Goal: Find specific page/section: Find specific page/section

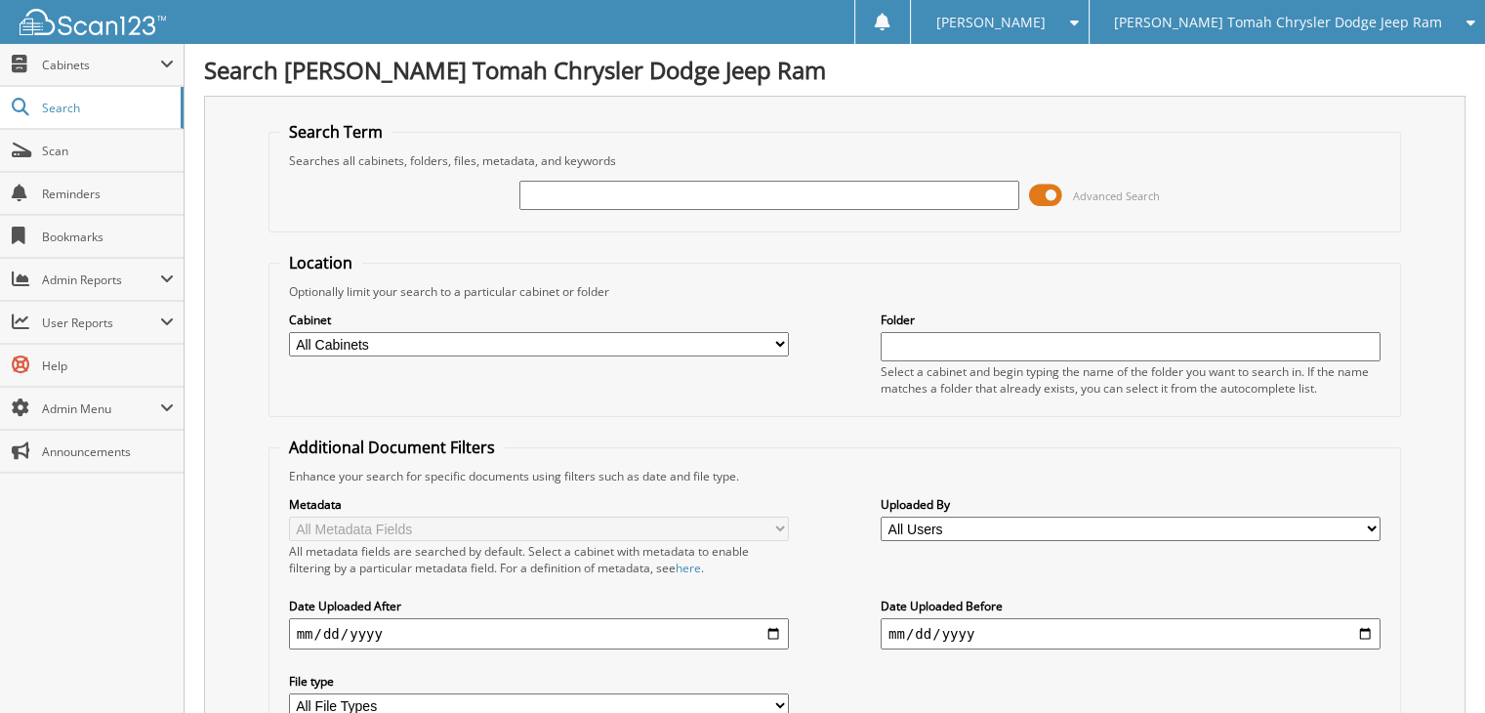
click at [770, 188] on input "text" at bounding box center [770, 195] width 500 height 29
click at [509, 335] on select "All Cabinets 1099 ACCOUNTS PAYABLE 11 ACCOUNTS PAYABLE 12 ACCOUNTS PAYABLE 13 A…" at bounding box center [539, 344] width 500 height 24
select select "30052"
click at [289, 332] on select "All Cabinets 1099 ACCOUNTS PAYABLE 11 ACCOUNTS PAYABLE 12 ACCOUNTS PAYABLE 13 A…" at bounding box center [539, 344] width 500 height 24
click at [734, 195] on input "text" at bounding box center [770, 195] width 500 height 29
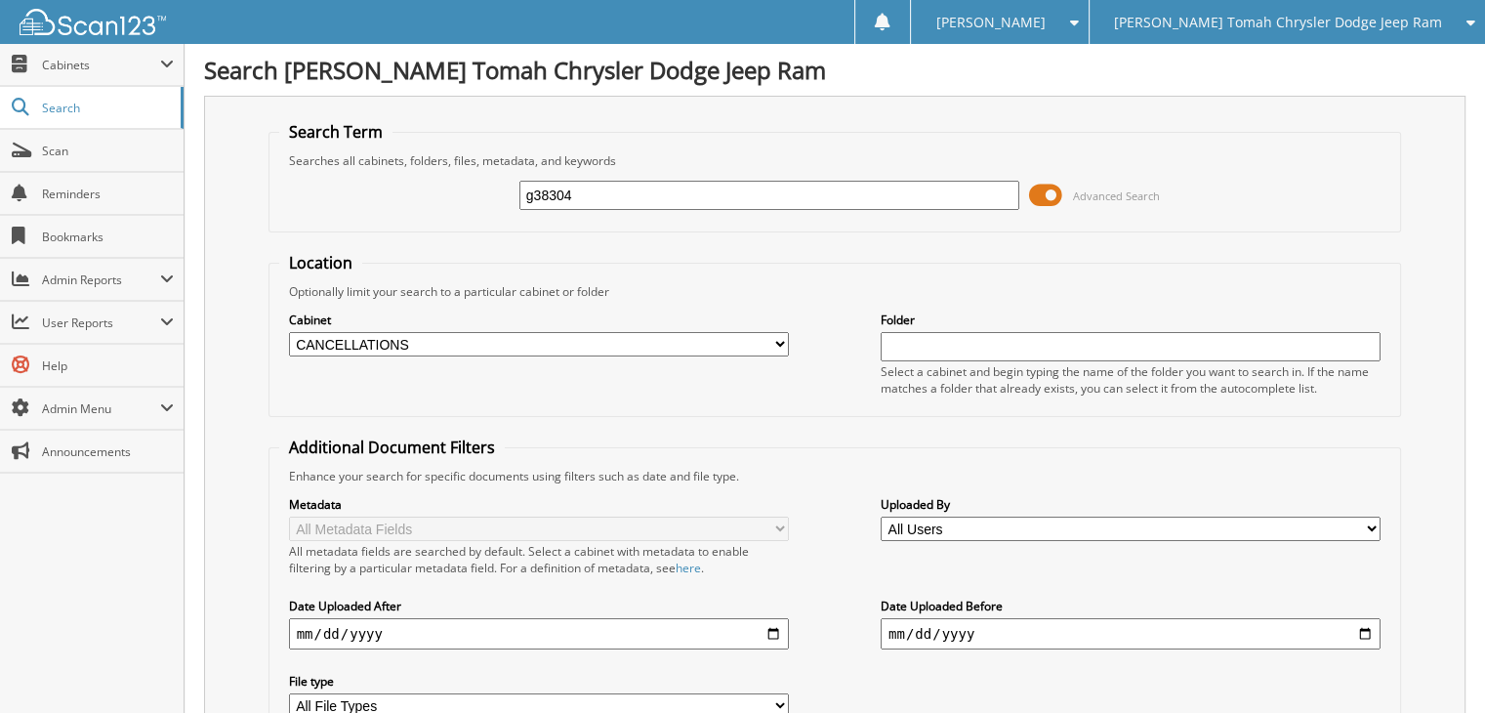
type input "g38304"
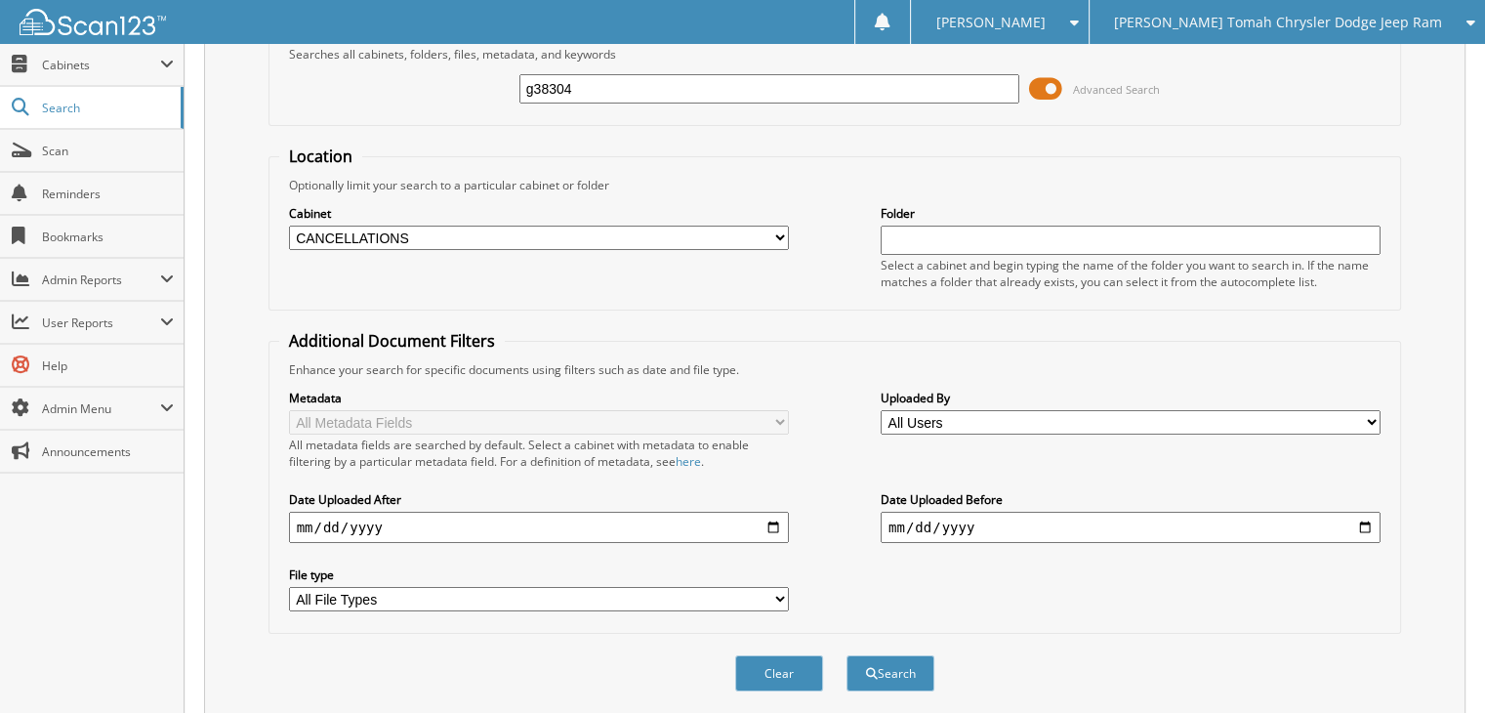
scroll to position [359, 0]
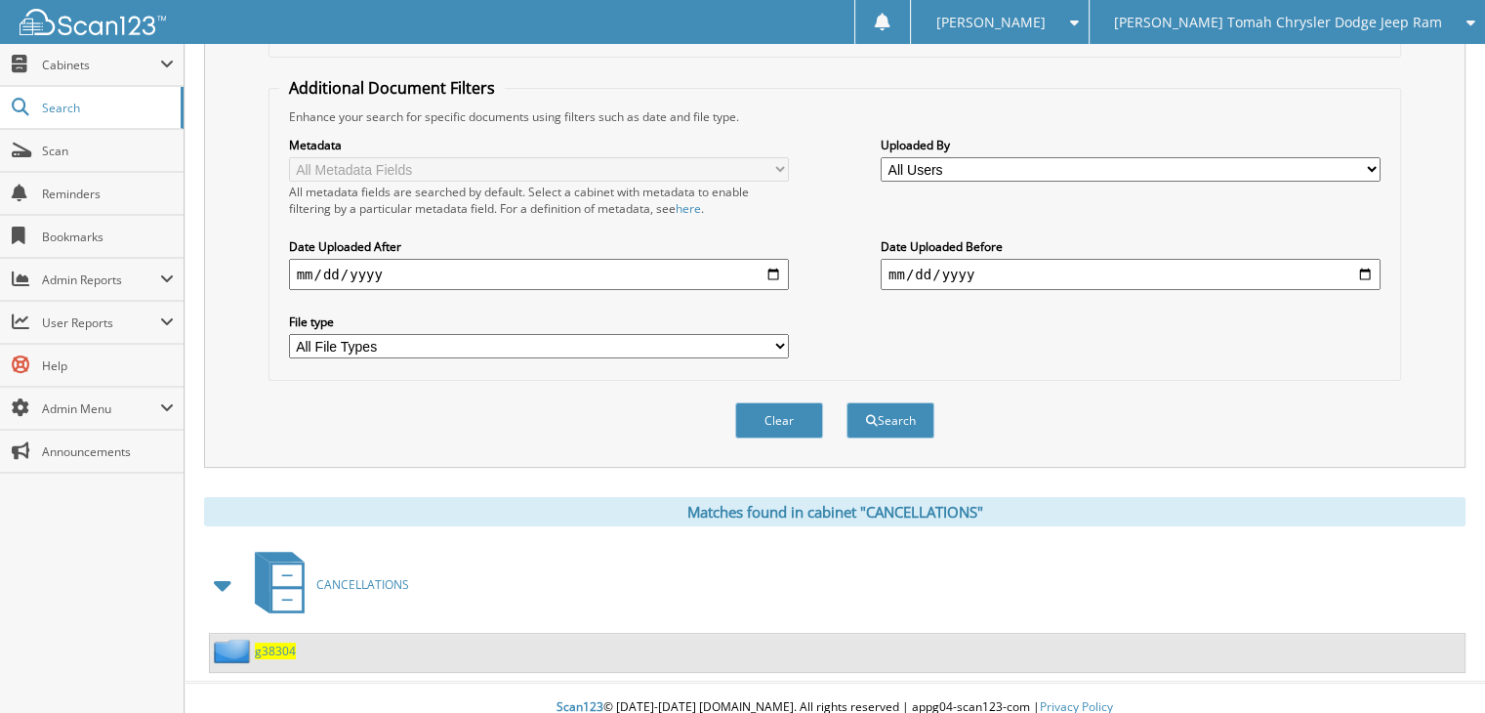
click at [383, 576] on span "CANCELLATIONS" at bounding box center [362, 584] width 93 height 17
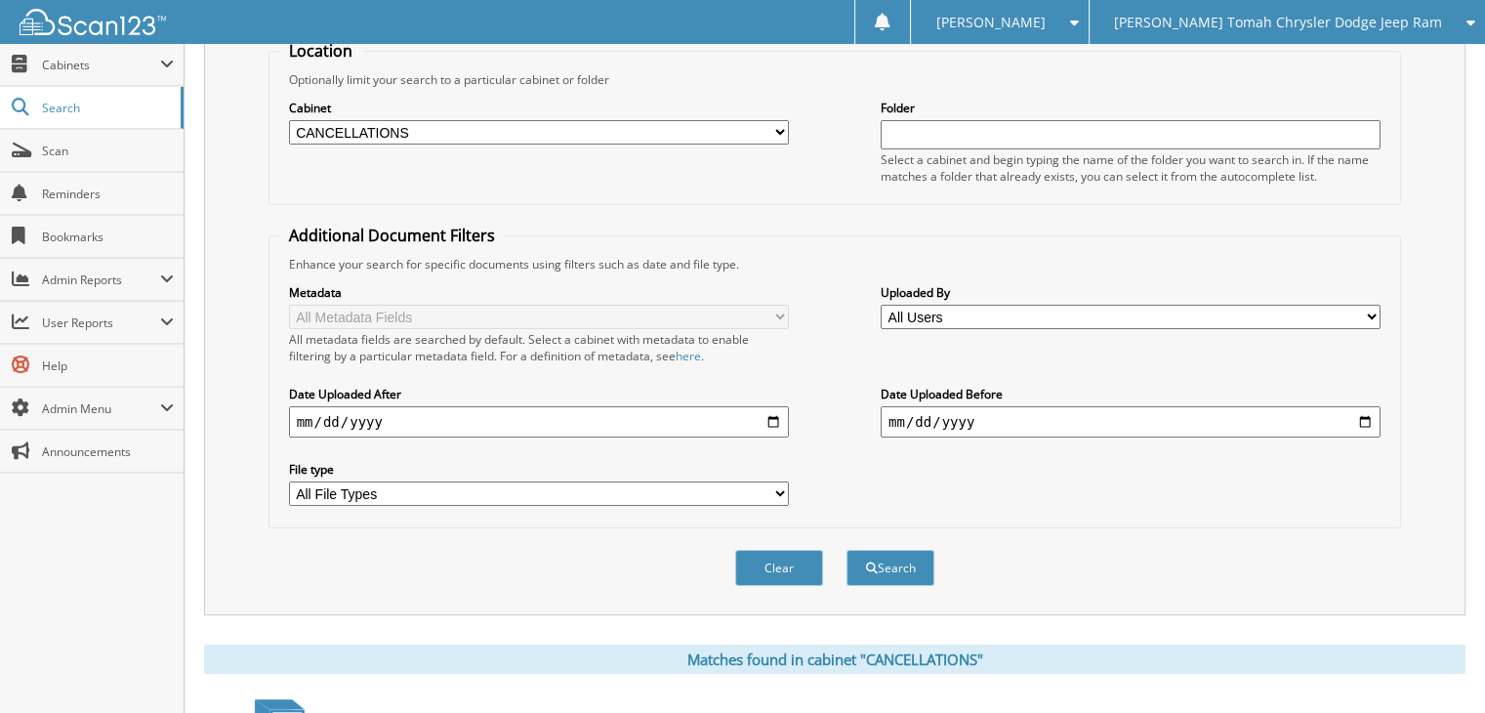
scroll to position [359, 0]
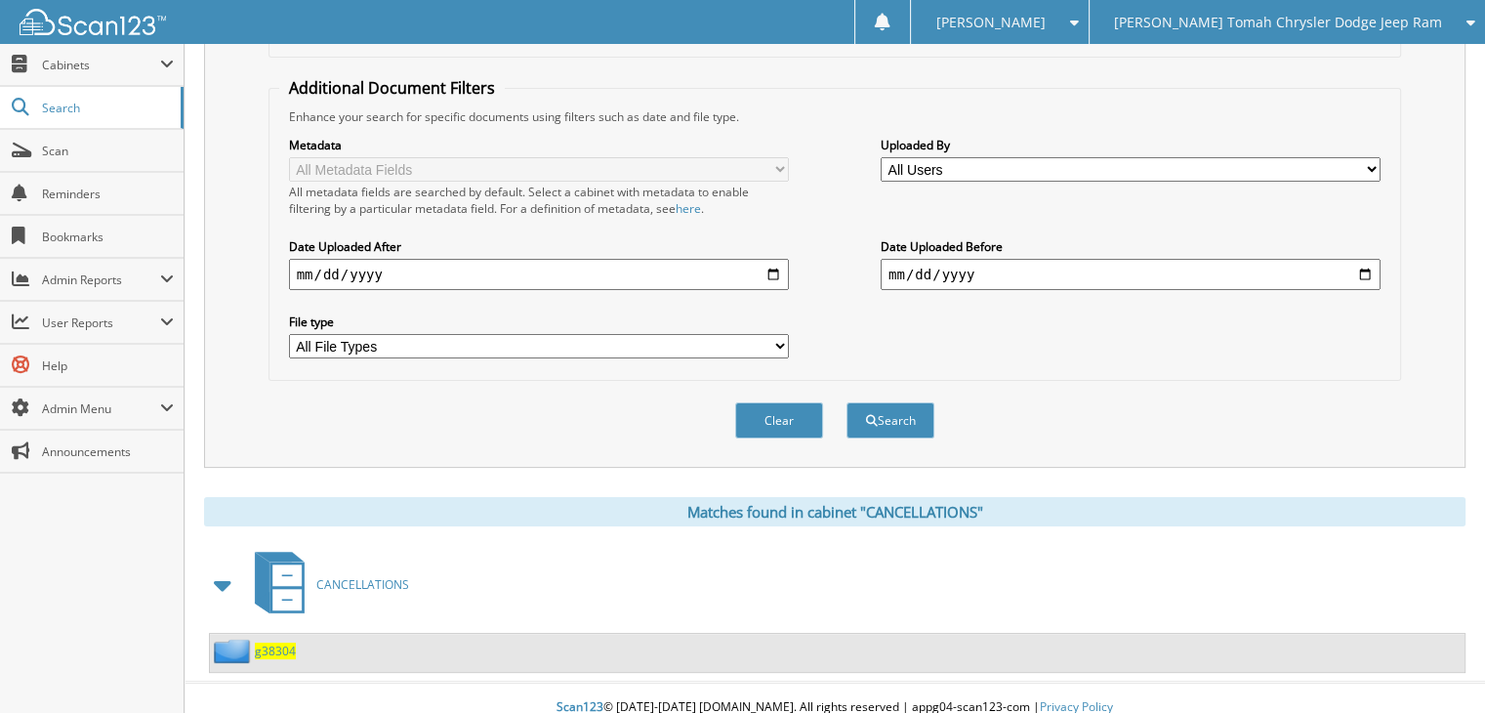
click at [281, 643] on span "g38304" at bounding box center [275, 651] width 41 height 17
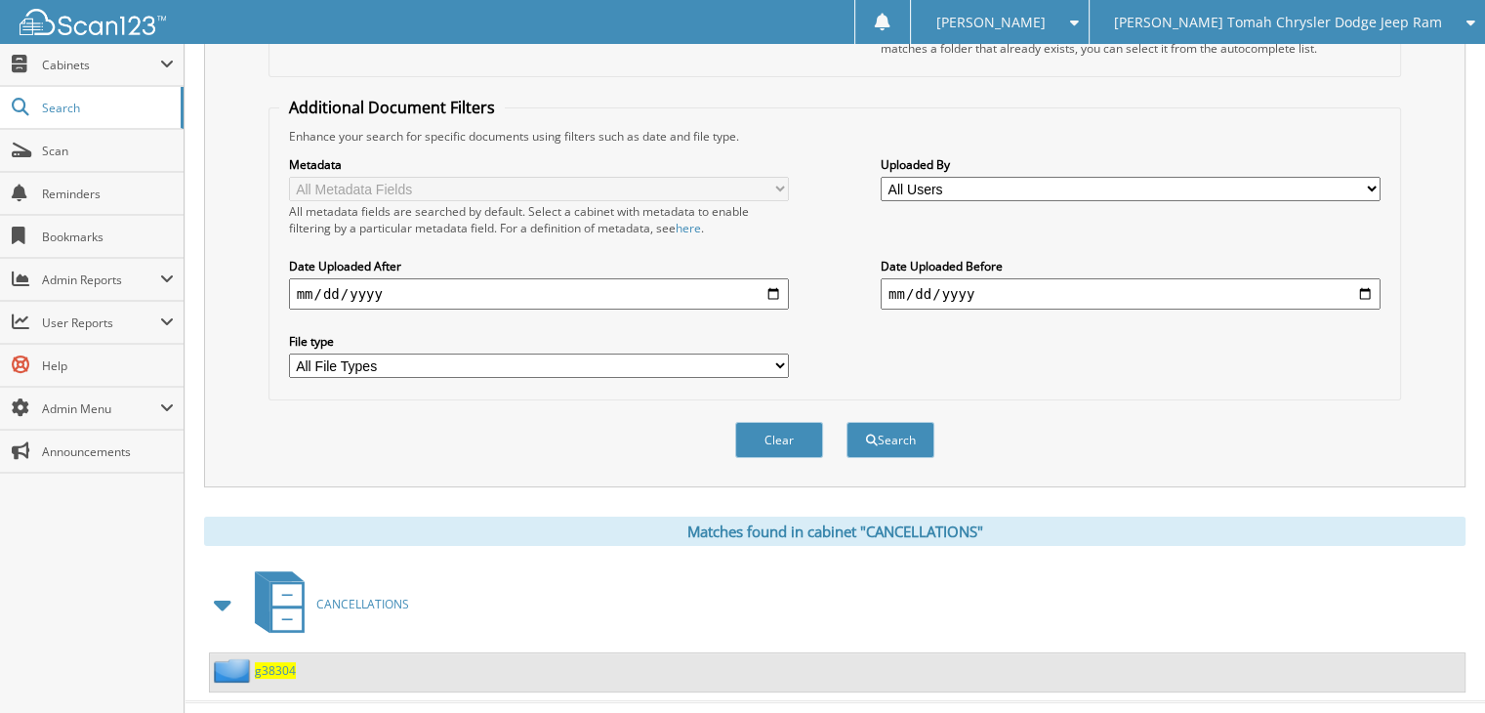
scroll to position [359, 0]
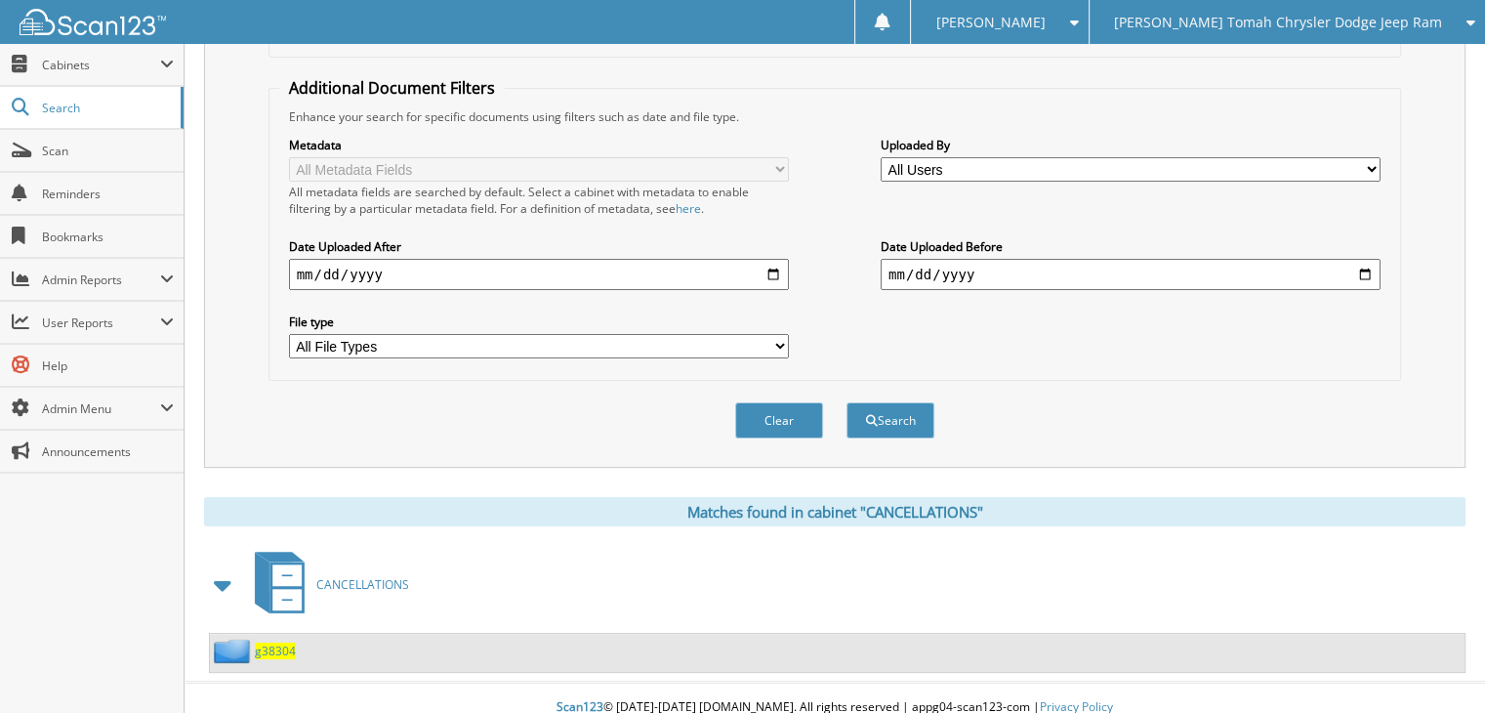
click at [337, 576] on span "CANCELLATIONS" at bounding box center [362, 584] width 93 height 17
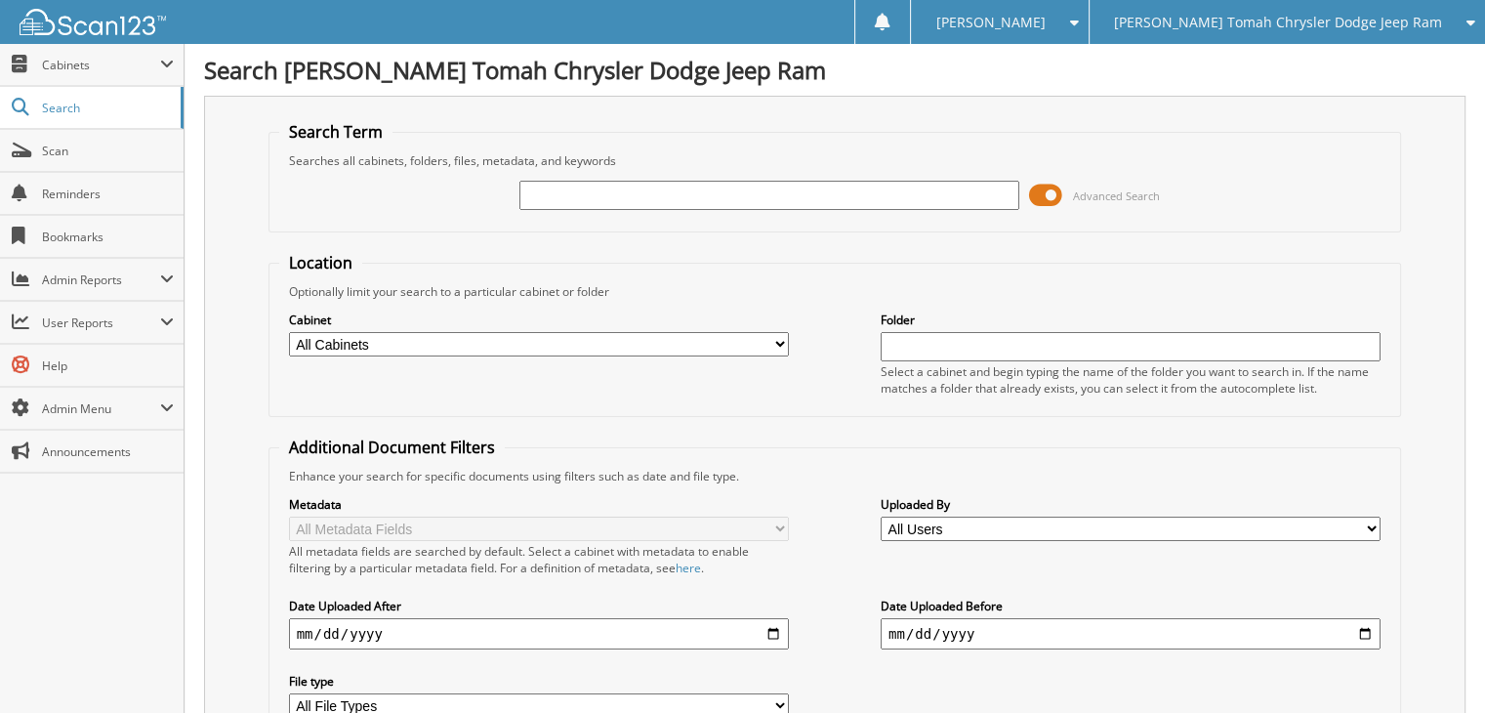
click at [703, 185] on input "text" at bounding box center [770, 195] width 500 height 29
type input "g38304"
click at [702, 342] on select "All Cabinets 1099 ACCOUNTS PAYABLE 11 ACCOUNTS PAYABLE 12 ACCOUNTS PAYABLE 13 A…" at bounding box center [539, 344] width 500 height 24
select select "30052"
click at [289, 332] on select "All Cabinets 1099 ACCOUNTS PAYABLE 11 ACCOUNTS PAYABLE 12 ACCOUNTS PAYABLE 13 A…" at bounding box center [539, 344] width 500 height 24
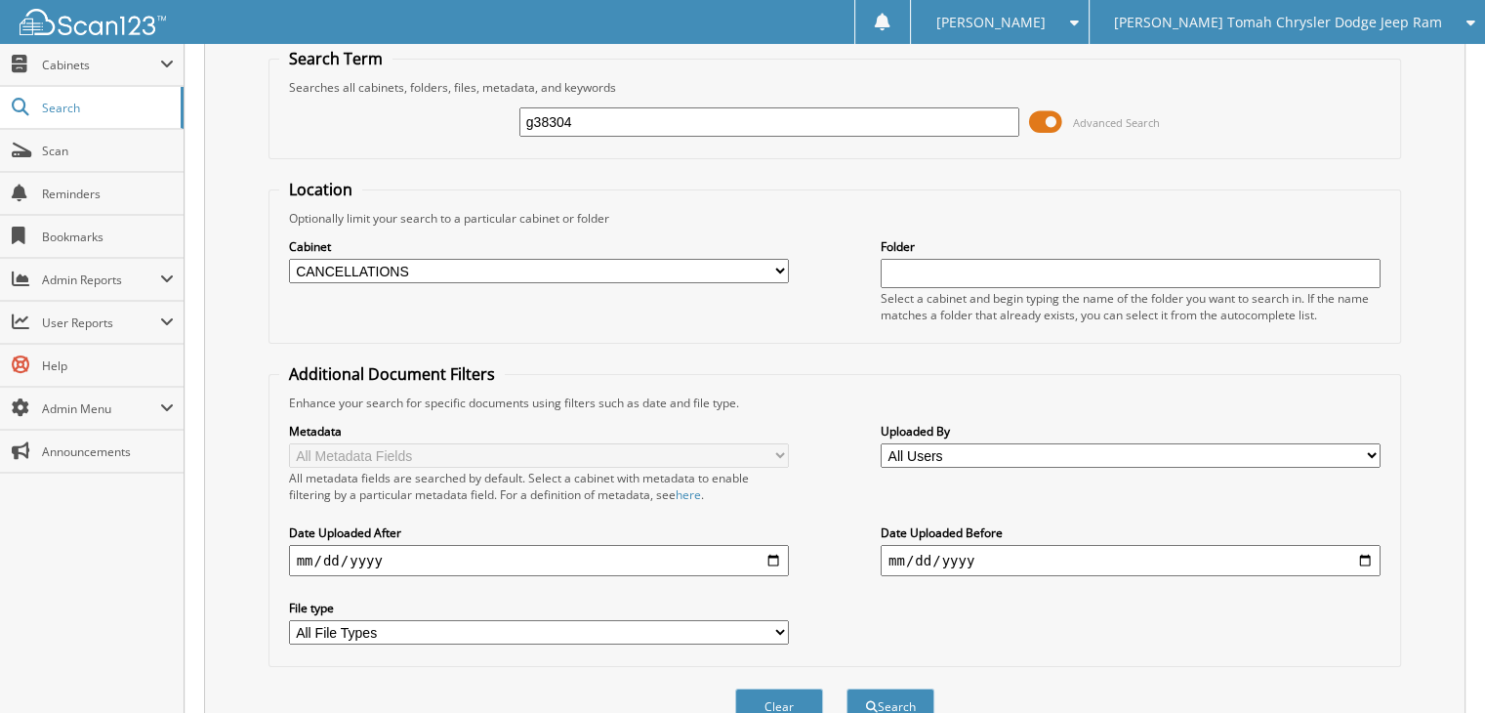
scroll to position [156, 0]
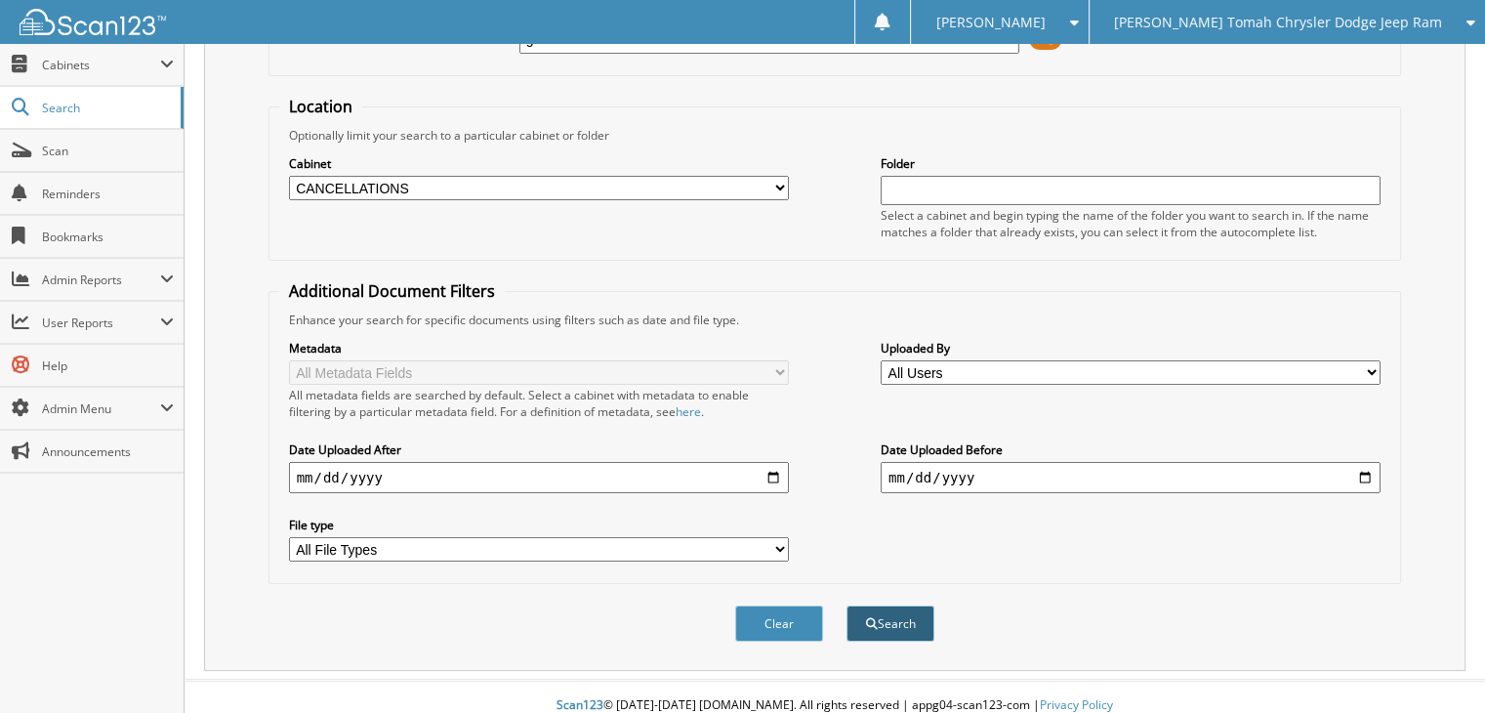
click at [894, 606] on button "Search" at bounding box center [891, 623] width 88 height 36
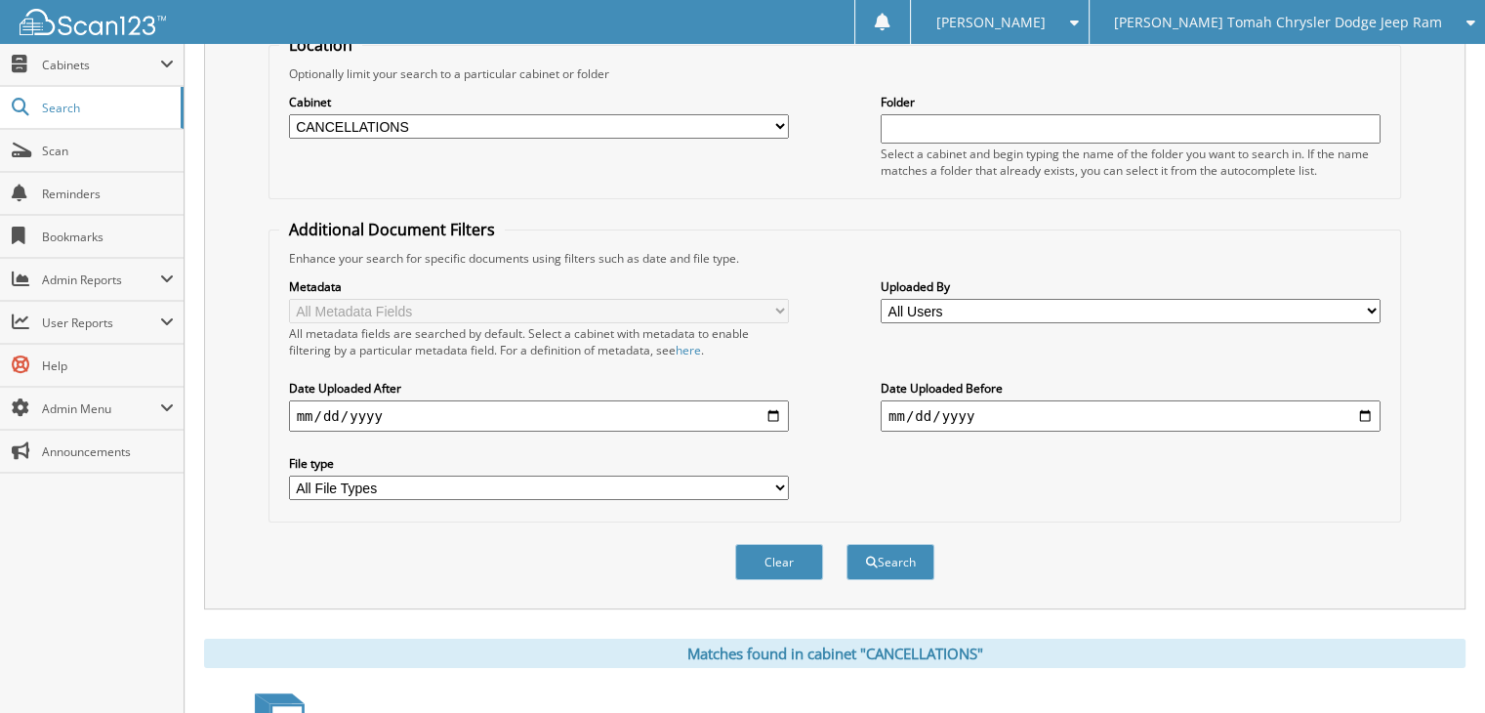
scroll to position [359, 0]
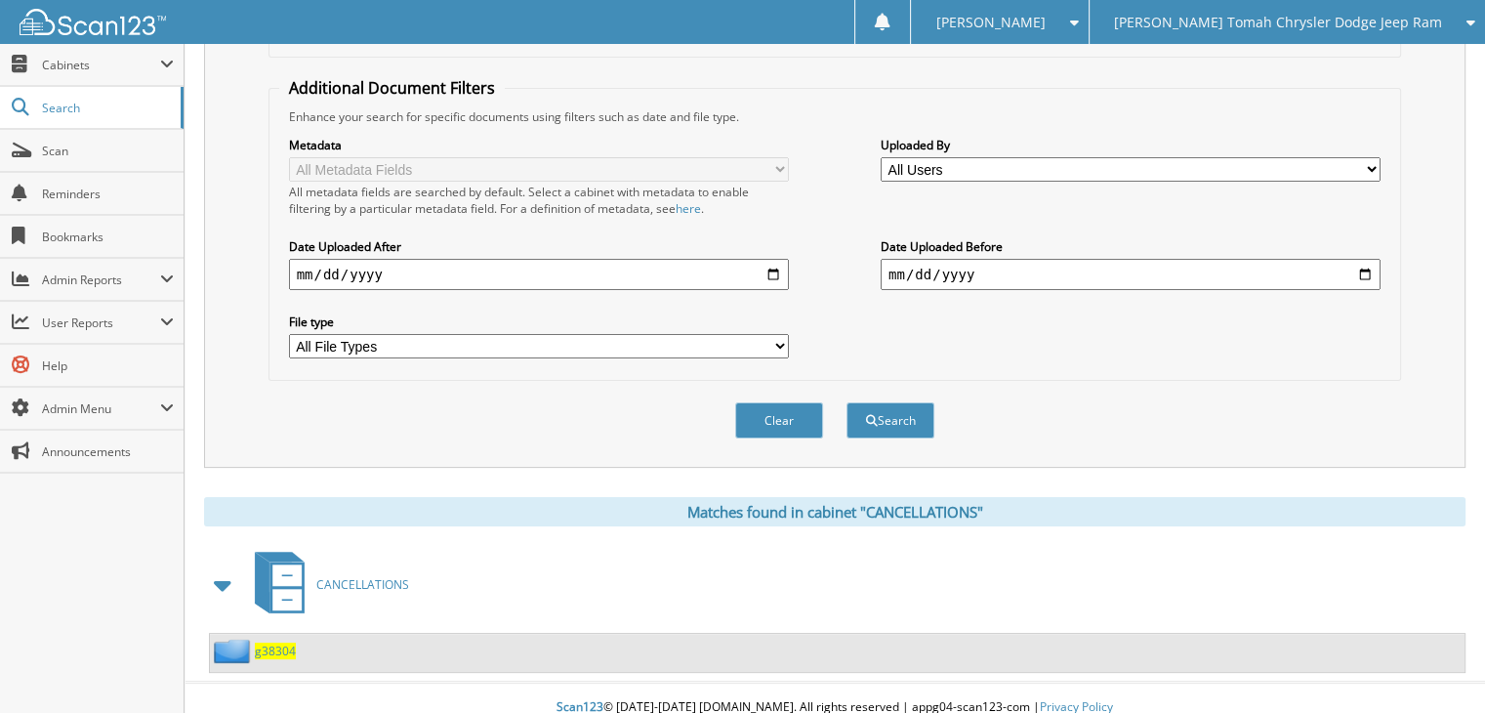
drag, startPoint x: 1401, startPoint y: 552, endPoint x: 1333, endPoint y: 519, distance: 76.0
click at [1401, 552] on div "CANCELLATIONS" at bounding box center [835, 584] width 1262 height 77
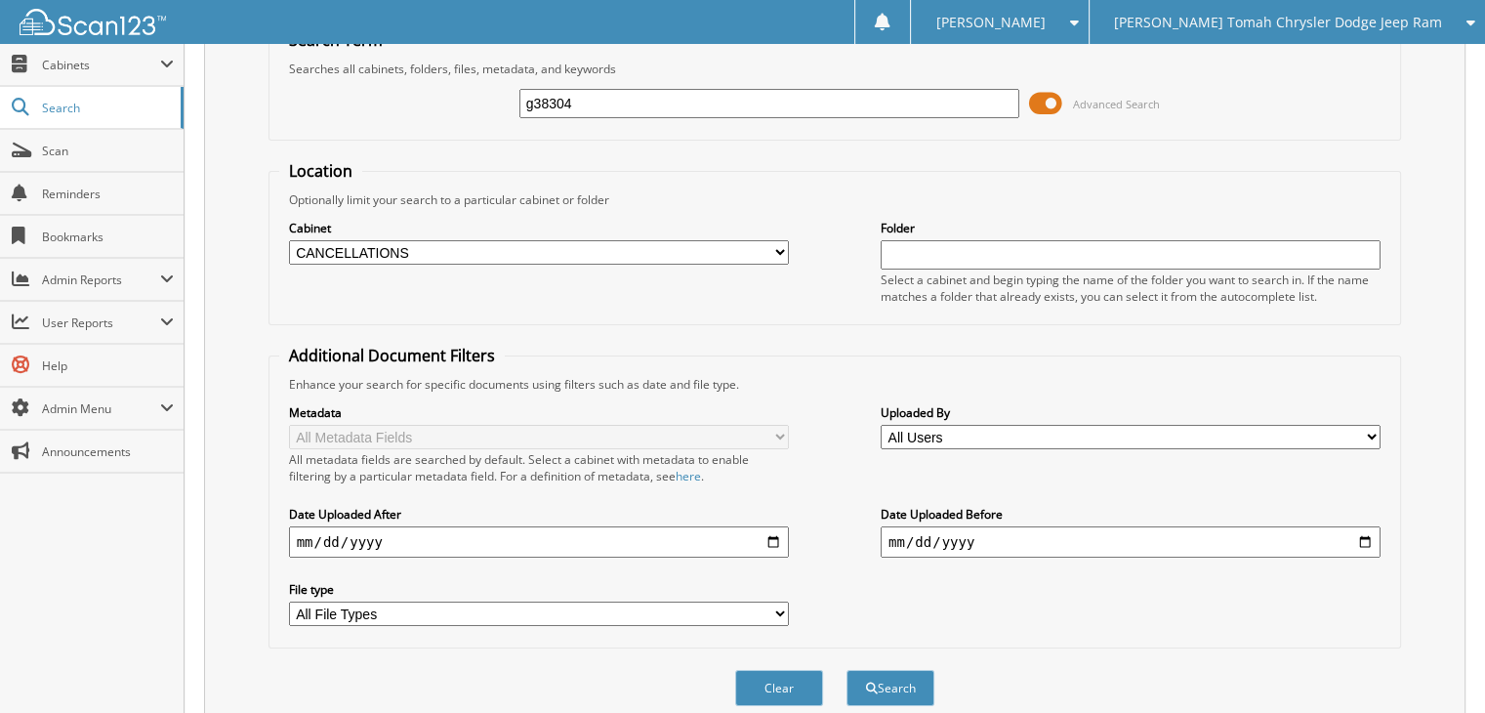
scroll to position [0, 0]
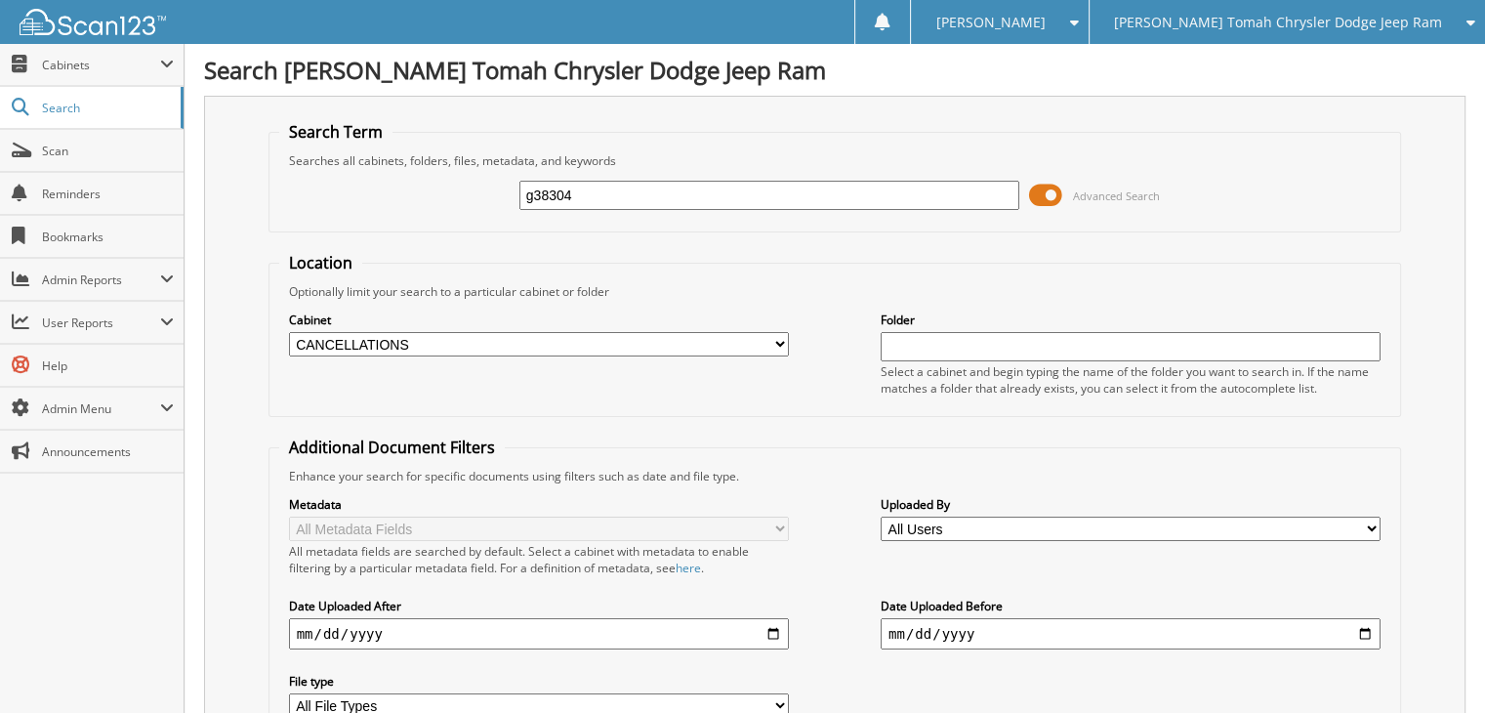
drag, startPoint x: 612, startPoint y: 193, endPoint x: 445, endPoint y: 196, distance: 167.0
click at [445, 196] on div "g38304 Advanced Search" at bounding box center [835, 195] width 1112 height 53
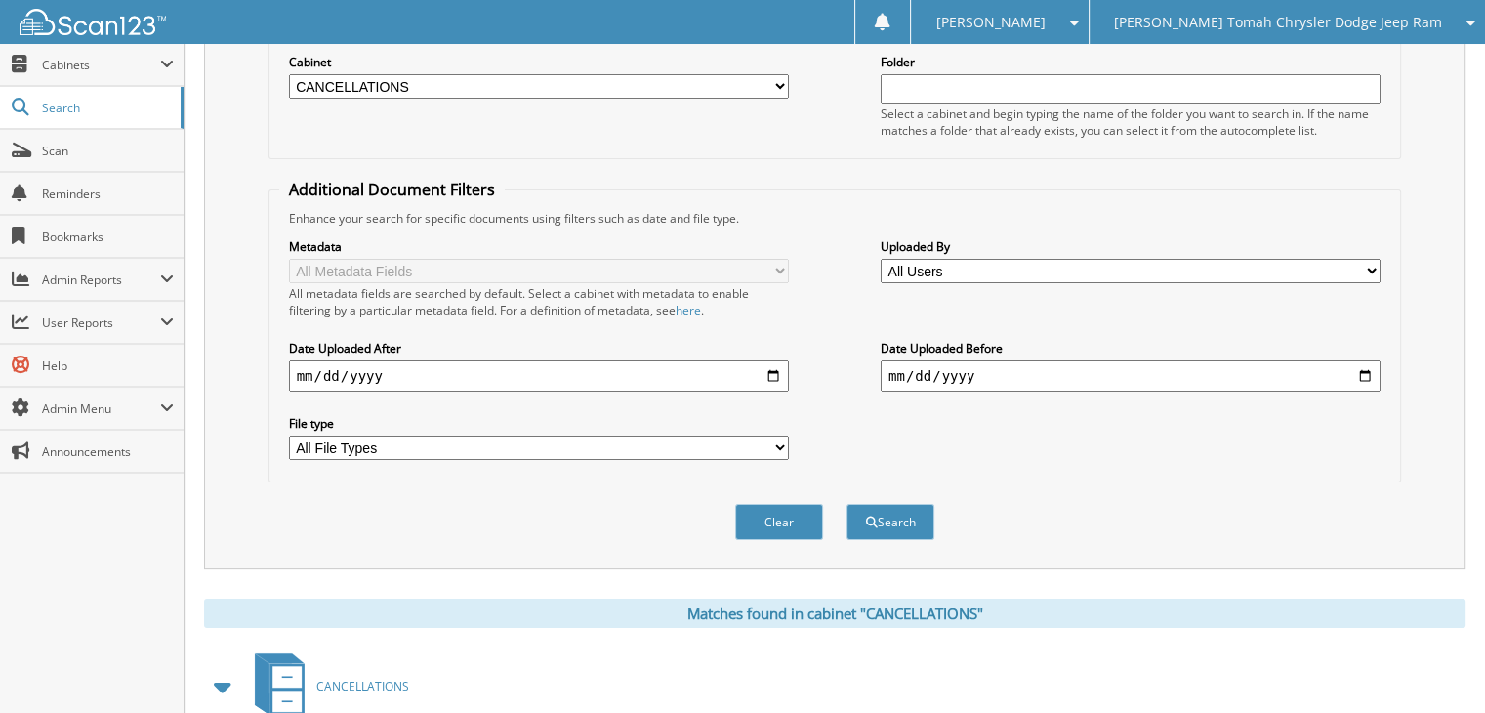
scroll to position [293, 0]
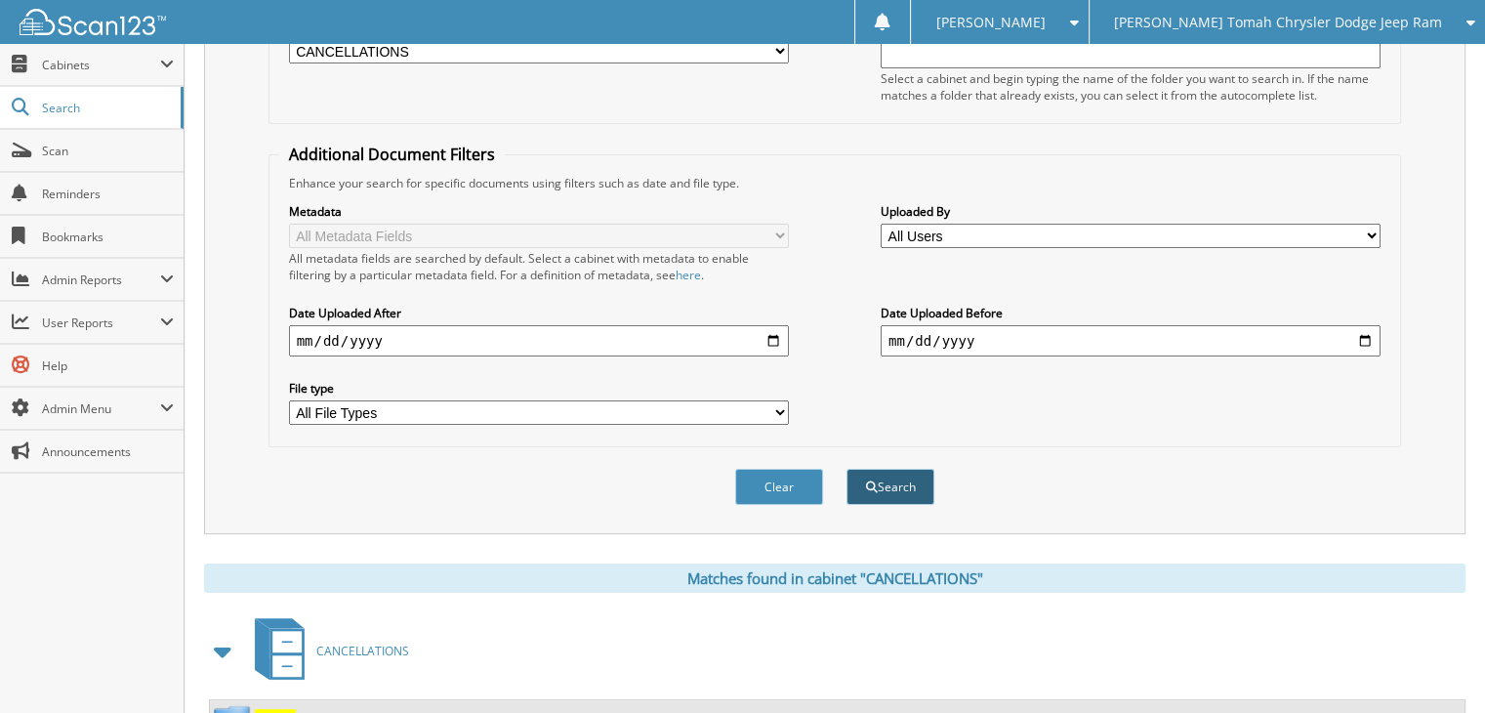
type input "a82649"
click at [878, 474] on button "Search" at bounding box center [891, 487] width 88 height 36
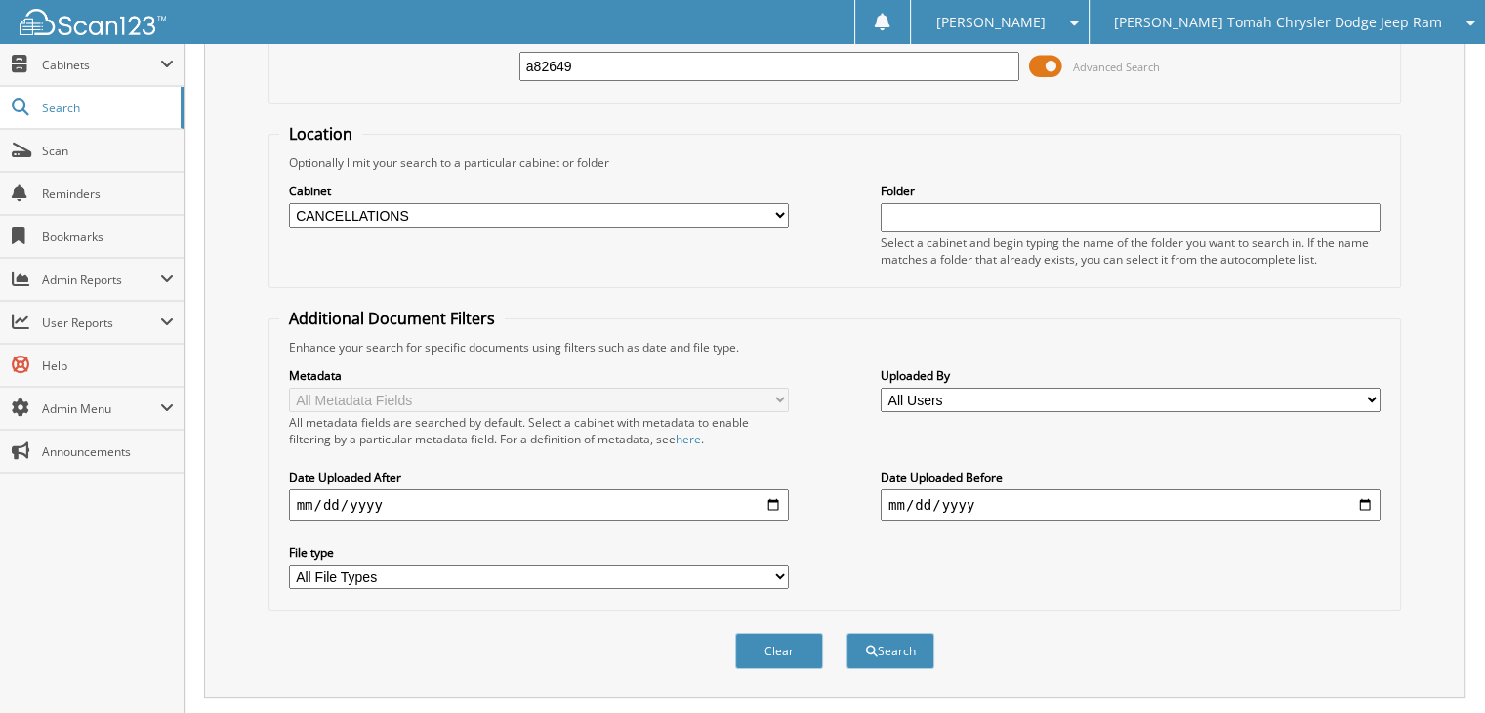
scroll to position [359, 0]
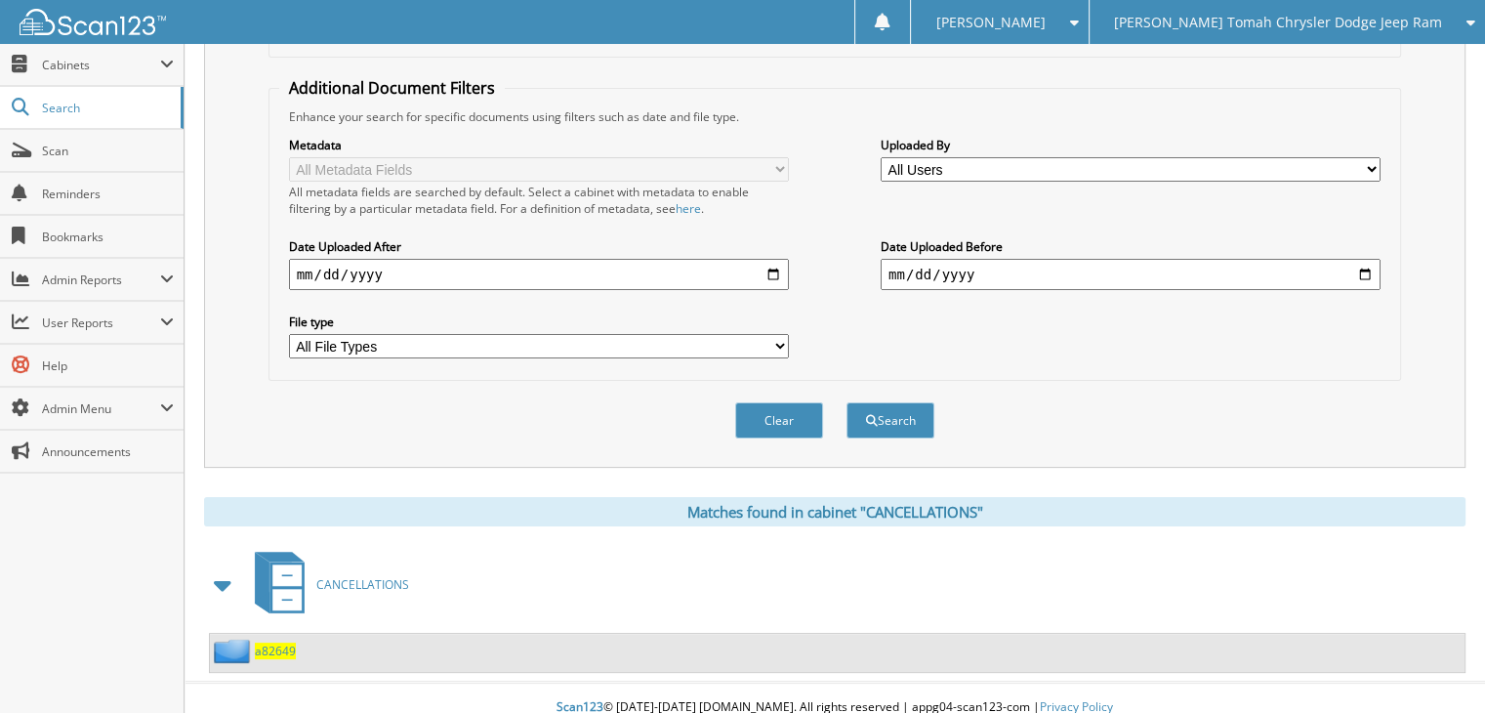
click at [259, 643] on span "a82649" at bounding box center [275, 651] width 41 height 17
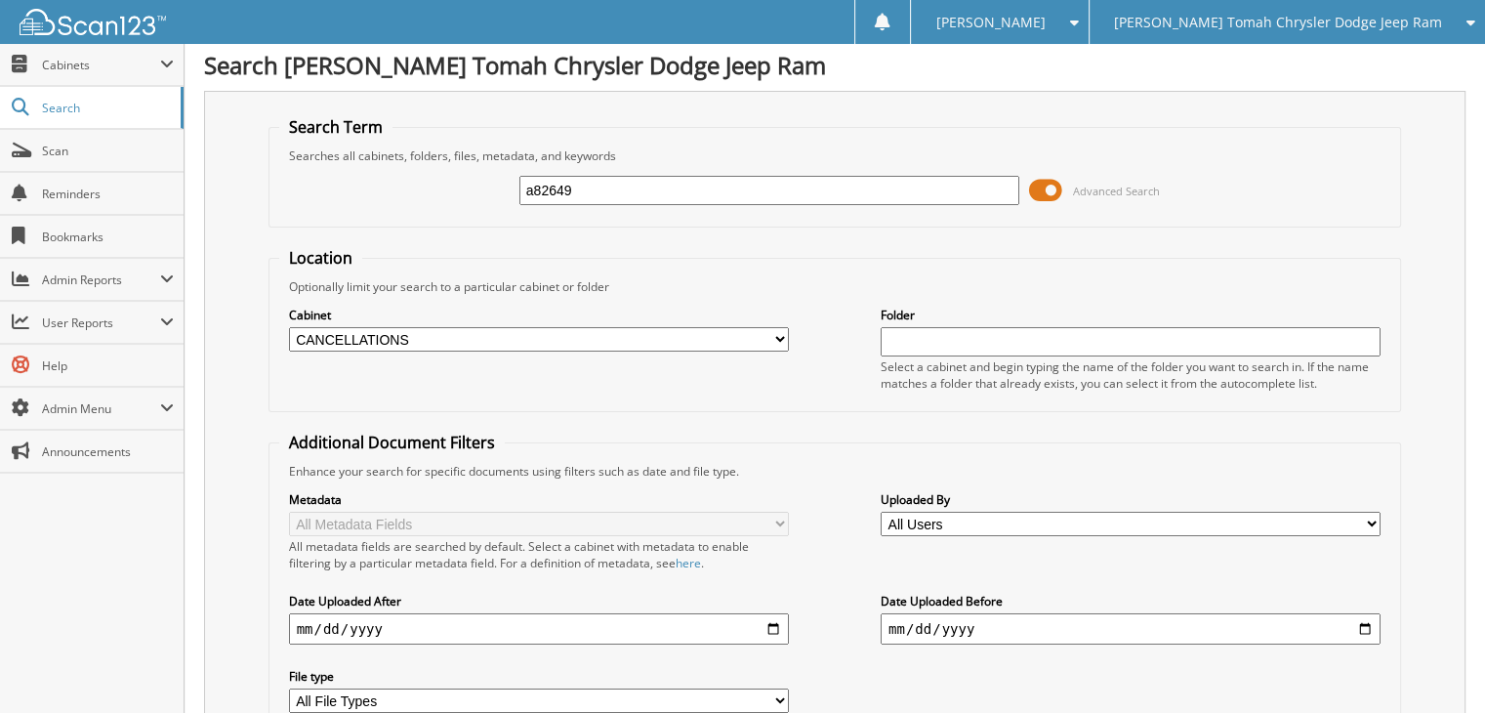
scroll to position [359, 0]
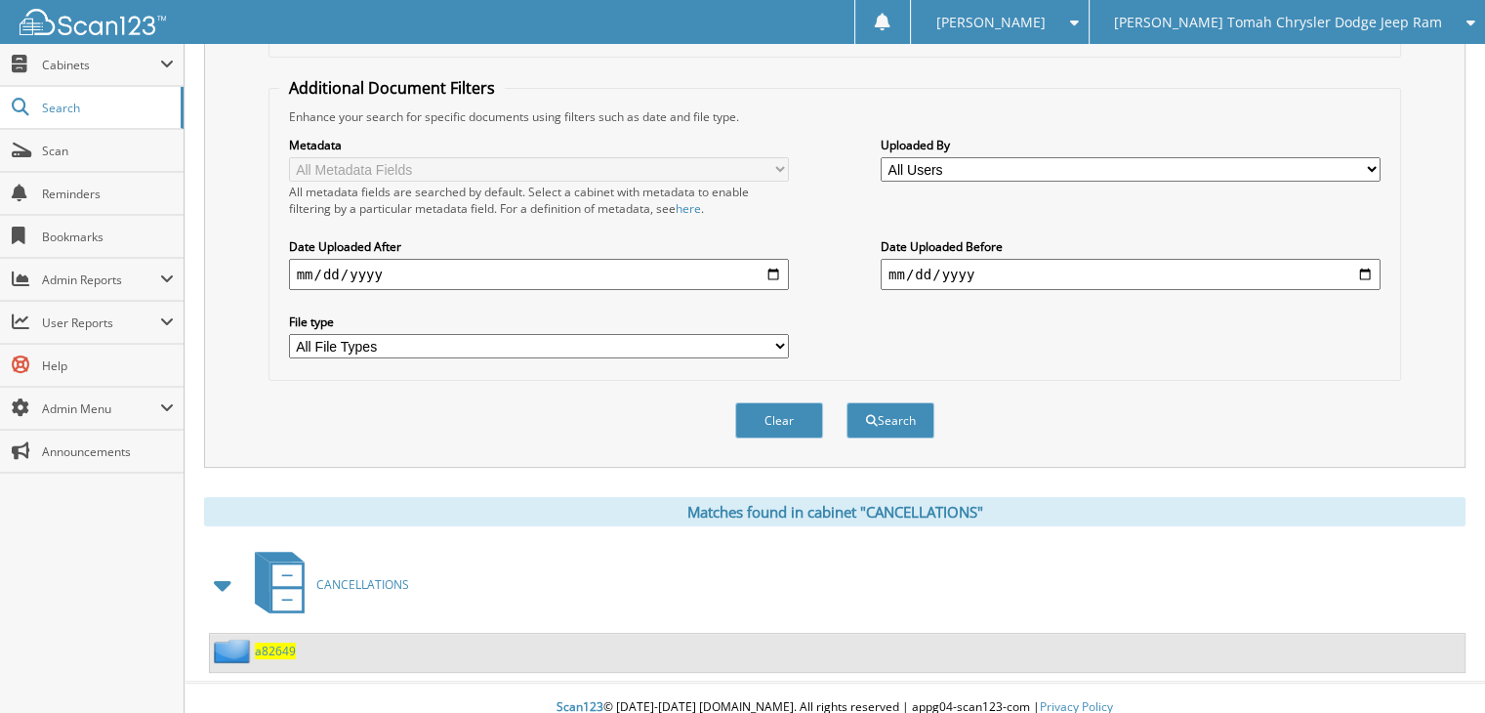
click at [329, 597] on link "CANCELLATIONS" at bounding box center [326, 584] width 166 height 77
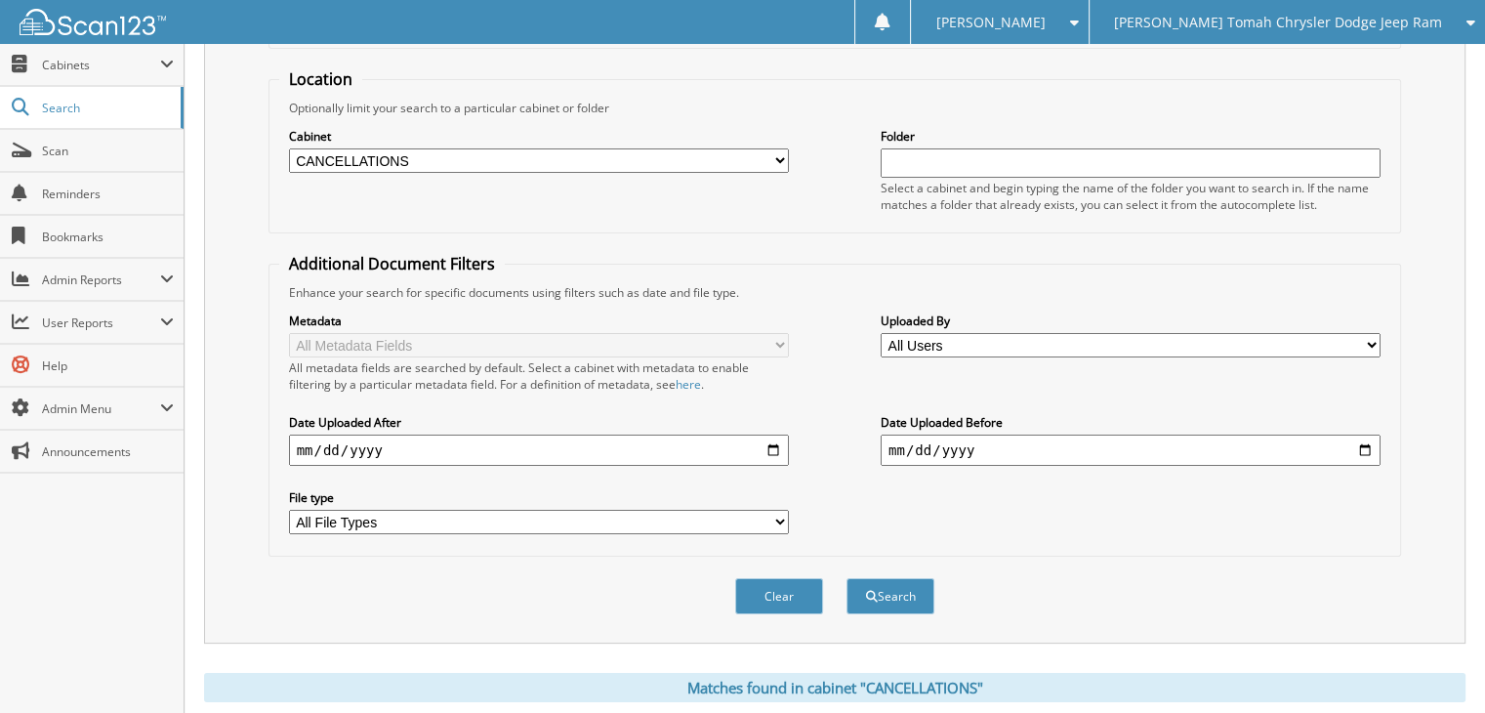
scroll to position [359, 0]
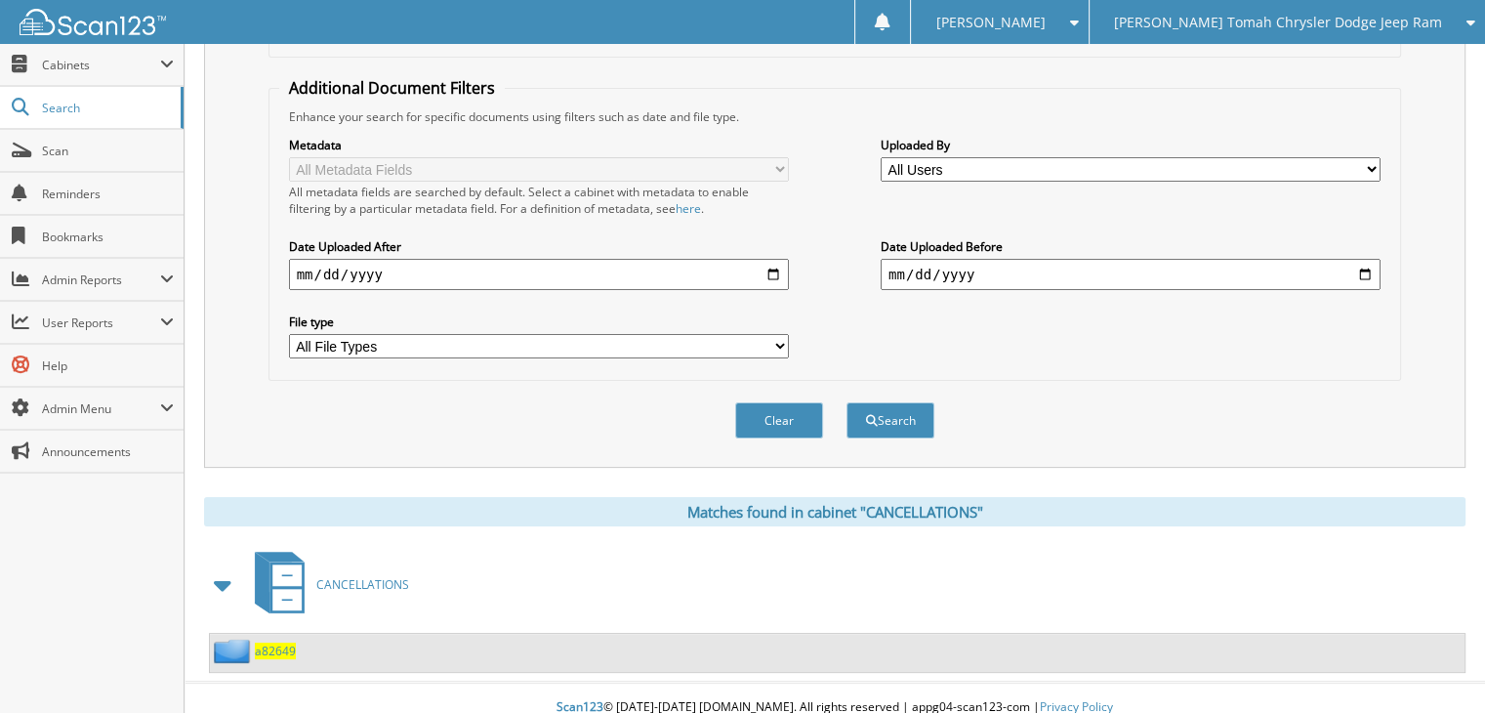
click at [343, 576] on span "CANCELLATIONS" at bounding box center [362, 584] width 93 height 17
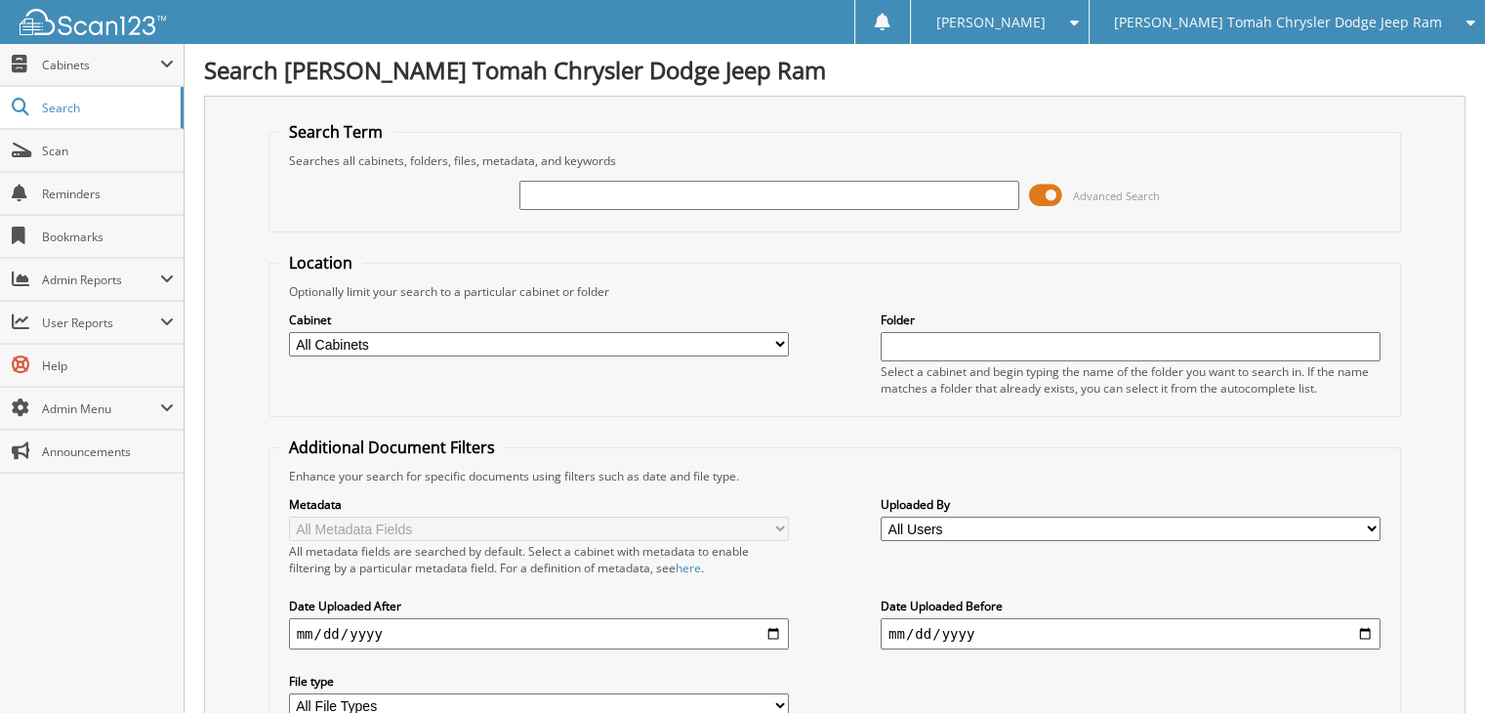
click at [638, 197] on input "text" at bounding box center [770, 195] width 500 height 29
type input "g38304"
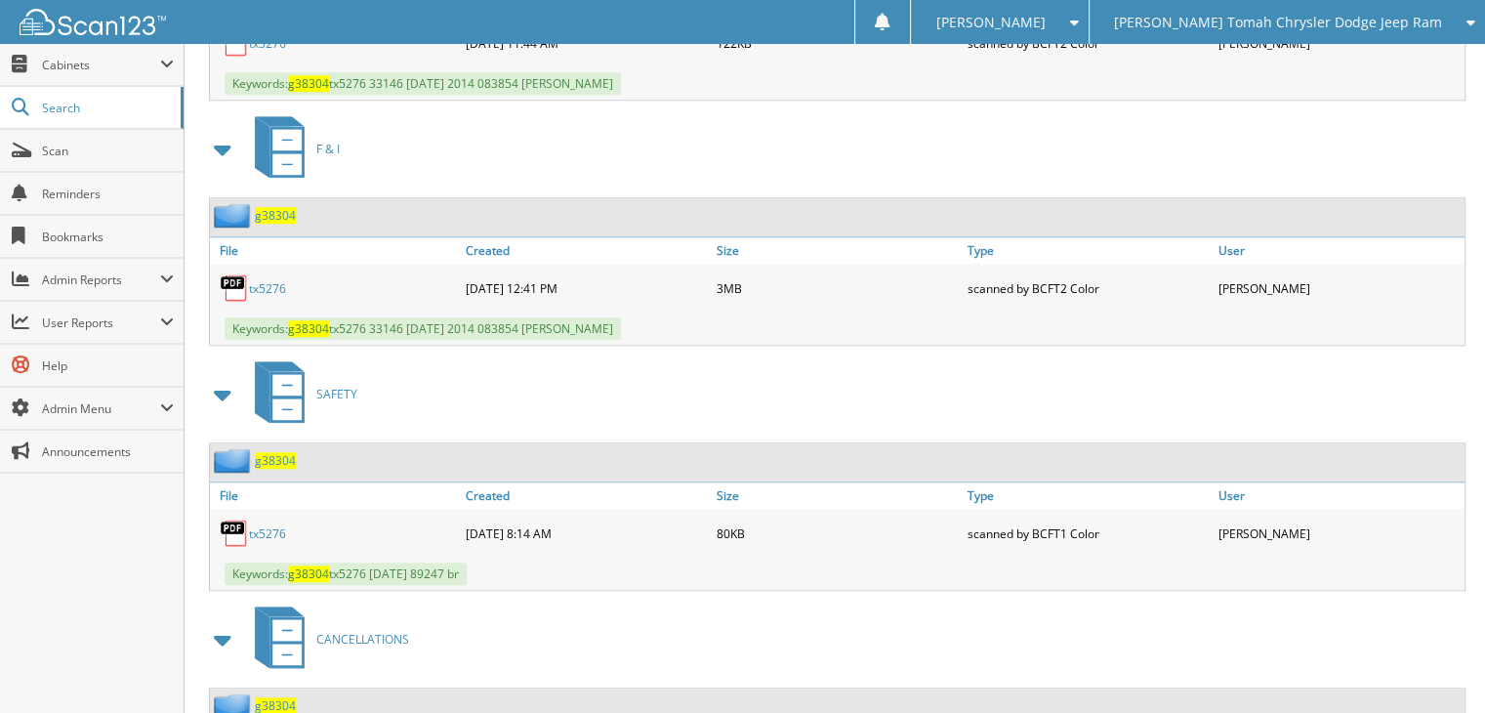
scroll to position [1788, 0]
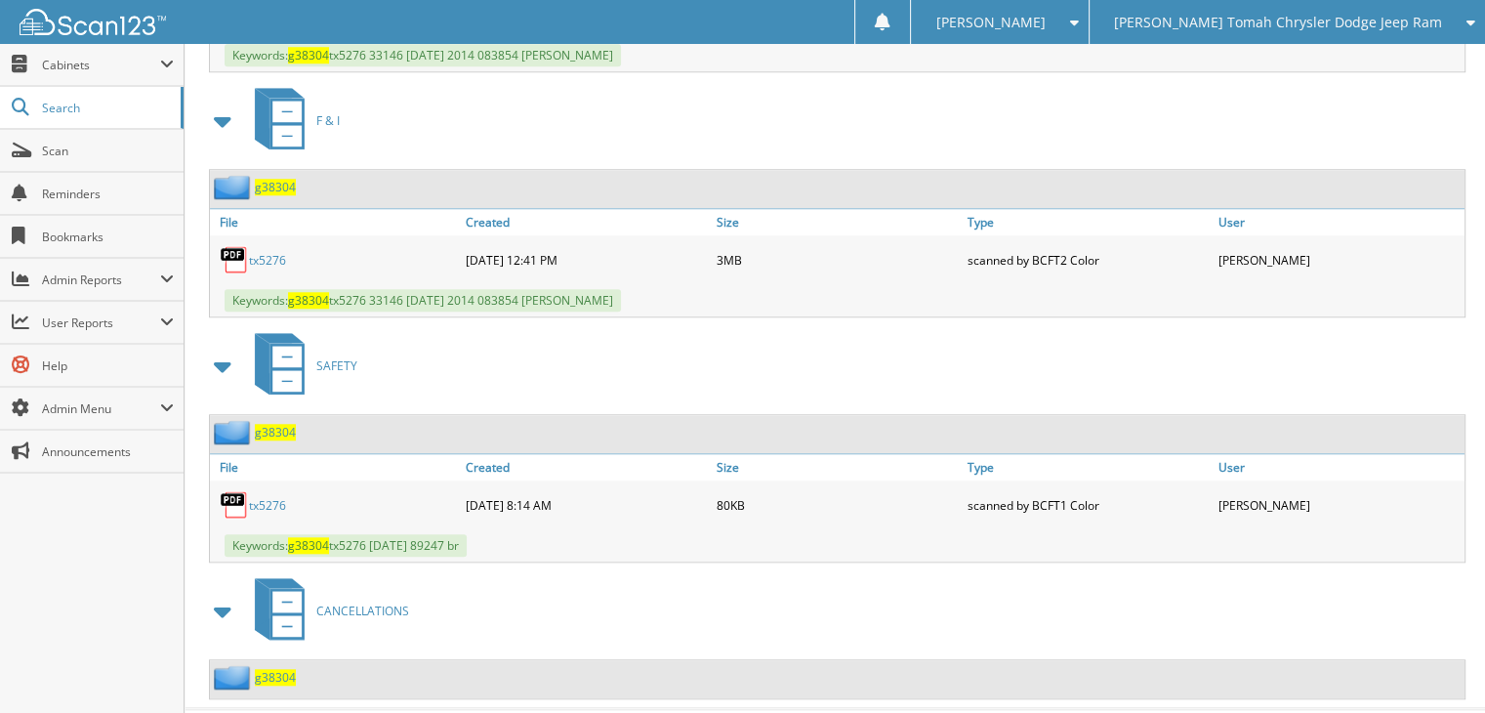
click at [283, 669] on span "g38304" at bounding box center [275, 677] width 41 height 17
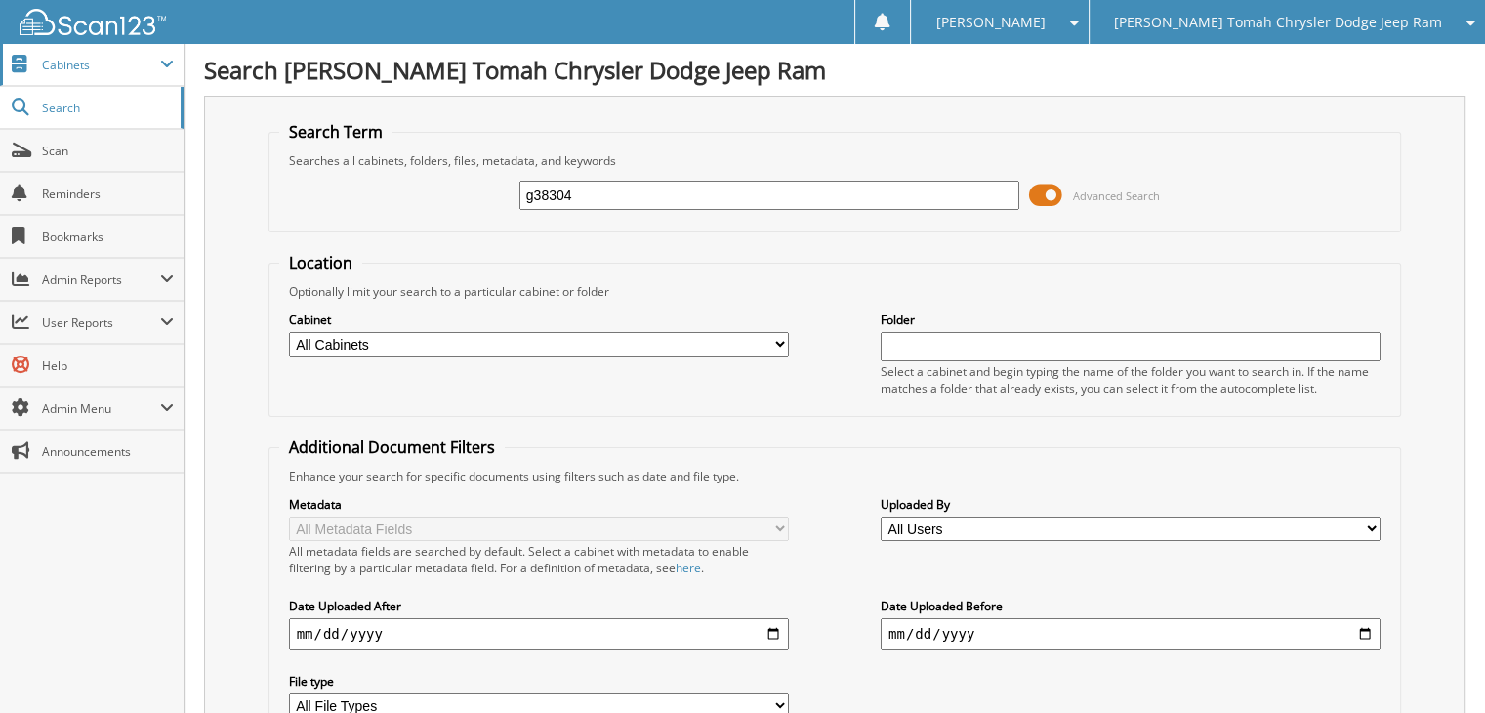
click at [82, 70] on span "Cabinets" at bounding box center [101, 65] width 118 height 17
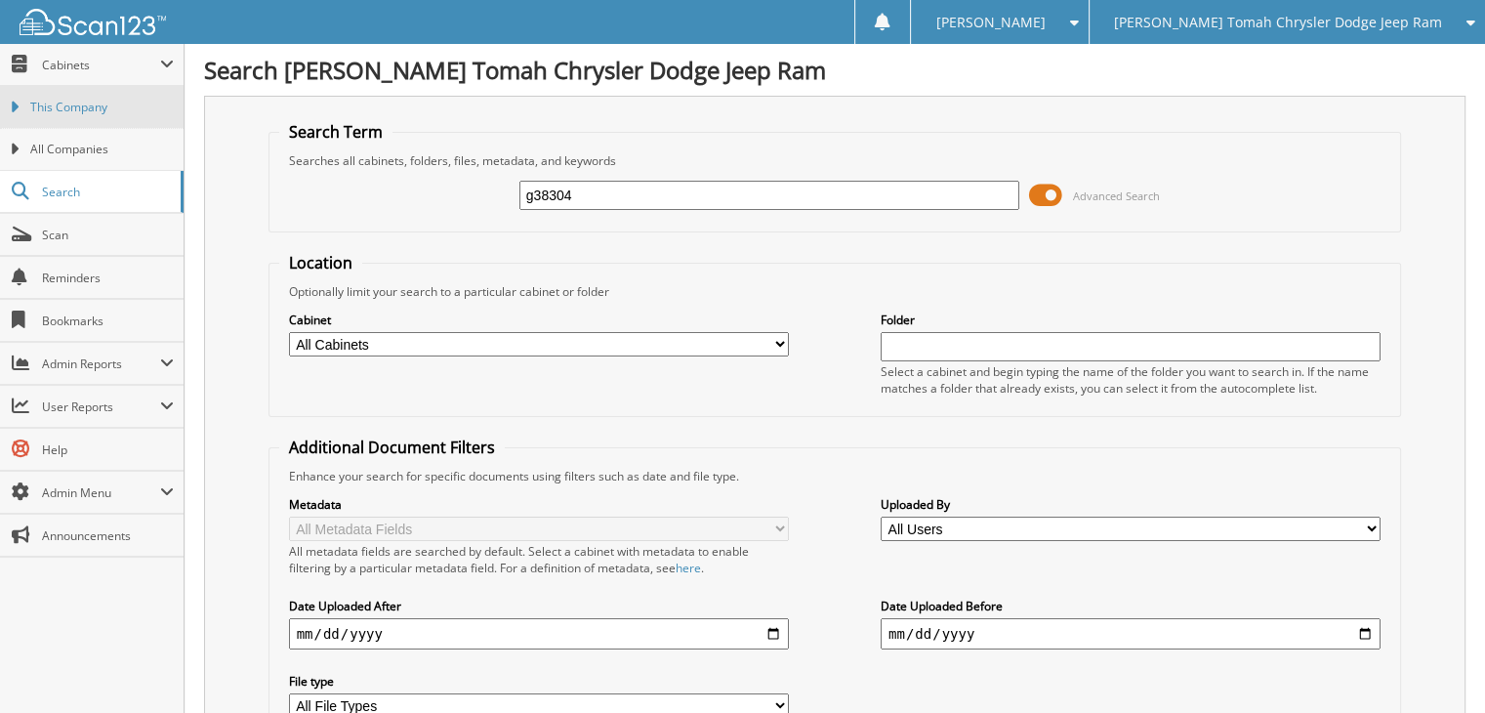
click at [97, 106] on span "This Company" at bounding box center [102, 108] width 144 height 18
